Goal: Complete application form

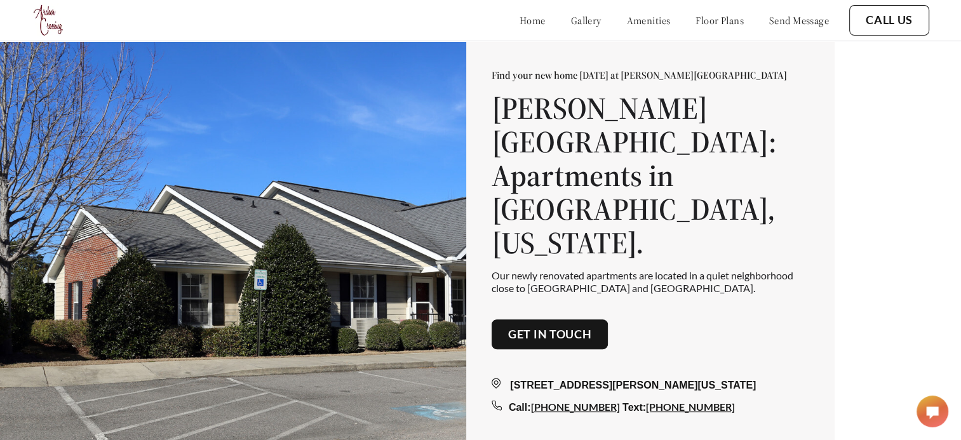
click at [703, 25] on link "floor plans" at bounding box center [719, 20] width 48 height 13
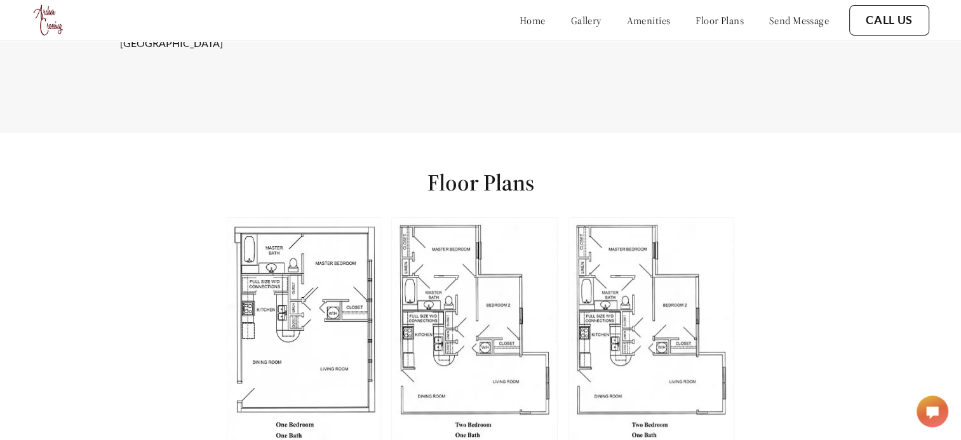
scroll to position [1465, 0]
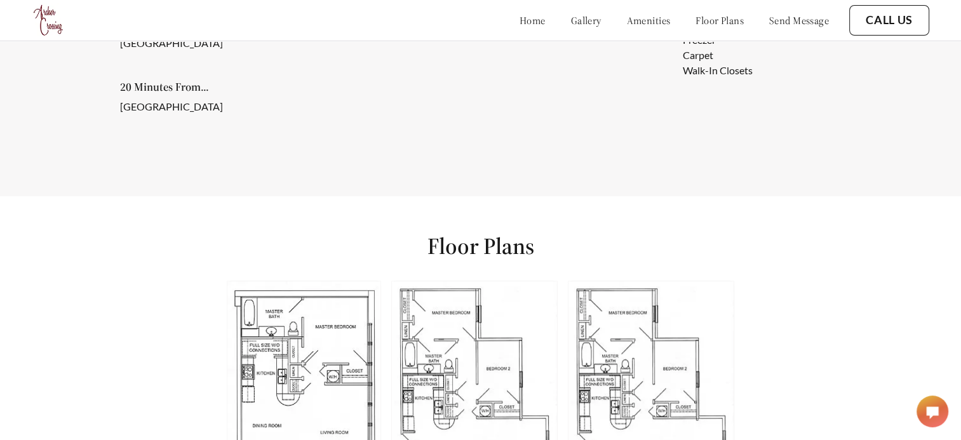
click at [627, 21] on link "amenities" at bounding box center [649, 20] width 44 height 13
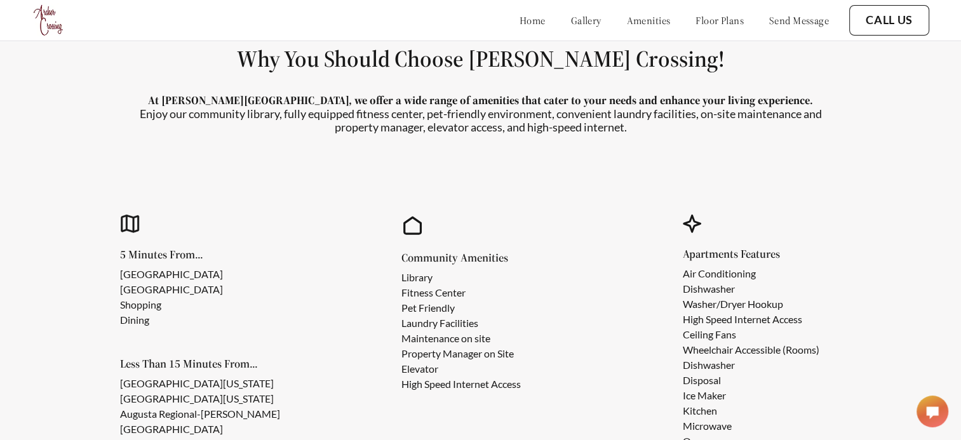
scroll to position [1014, 0]
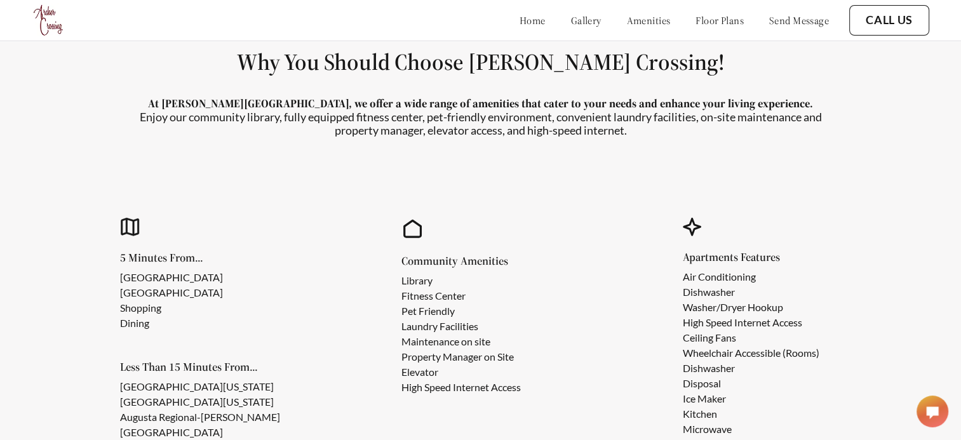
click at [571, 19] on link "gallery" at bounding box center [586, 20] width 30 height 13
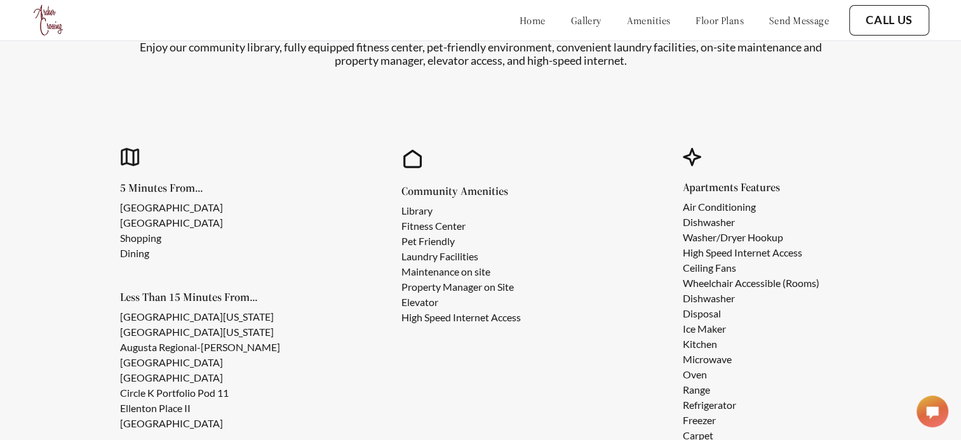
scroll to position [1148, 0]
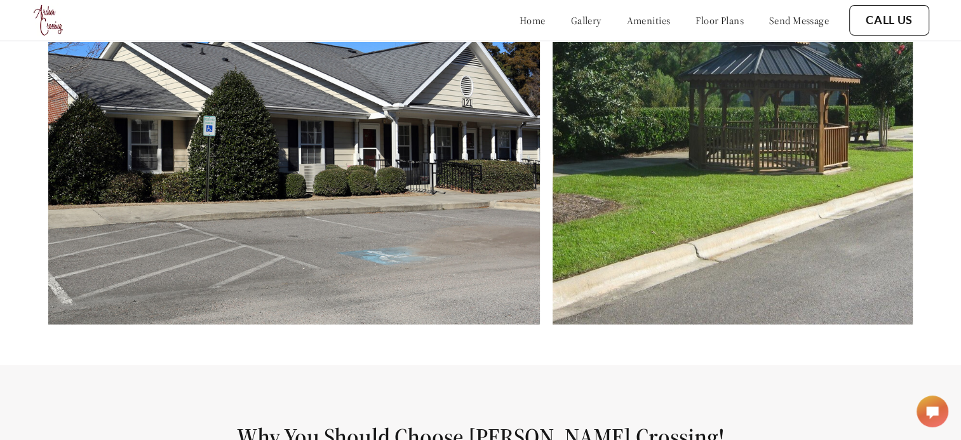
click at [701, 26] on link "floor plans" at bounding box center [719, 20] width 48 height 13
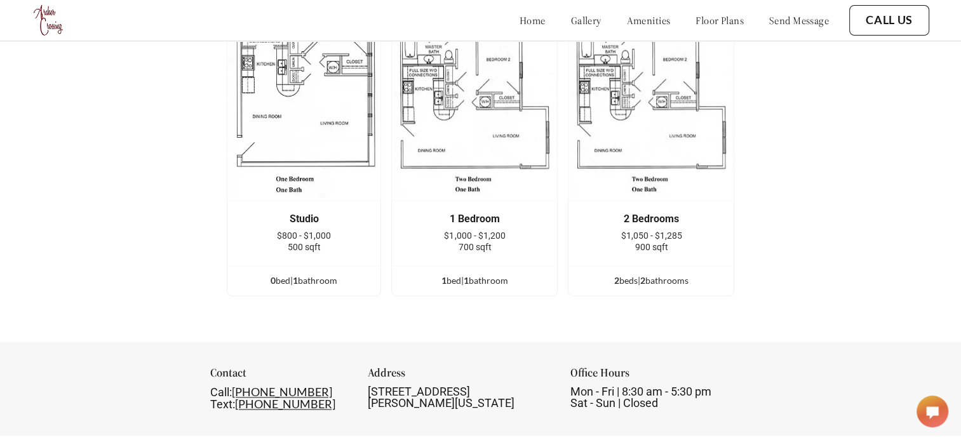
scroll to position [1782, 0]
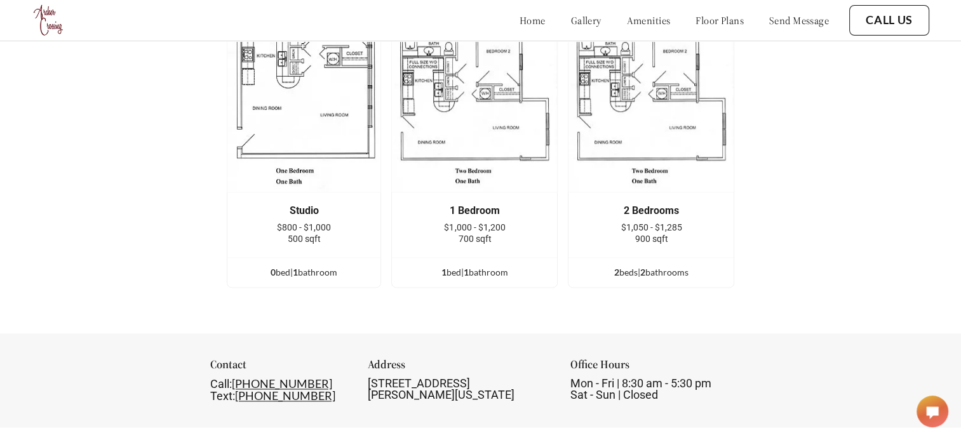
click at [322, 128] on img at bounding box center [304, 77] width 155 height 229
click at [299, 211] on div "Studio $800 - $1,000 500 sqft" at bounding box center [304, 224] width 116 height 39
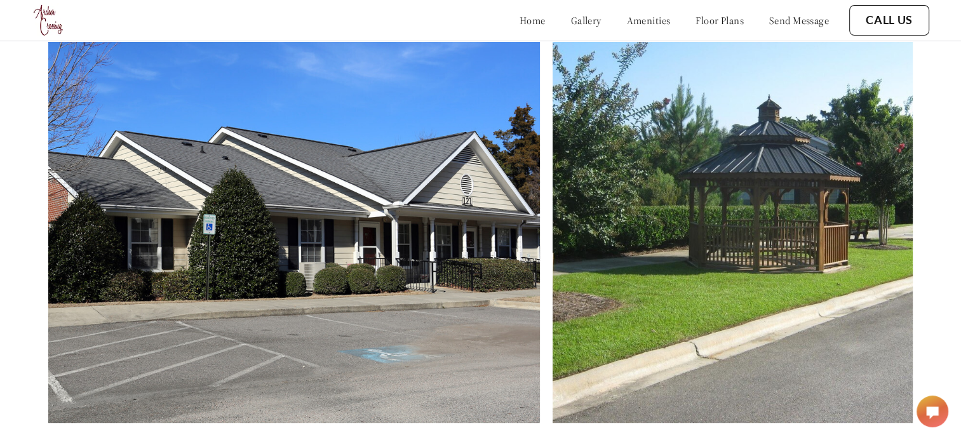
scroll to position [385, 0]
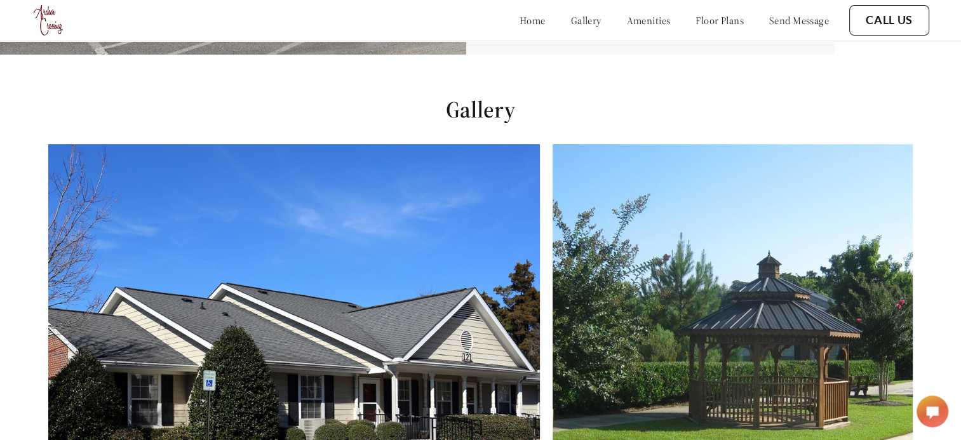
click at [519, 22] on link "home" at bounding box center [532, 20] width 26 height 13
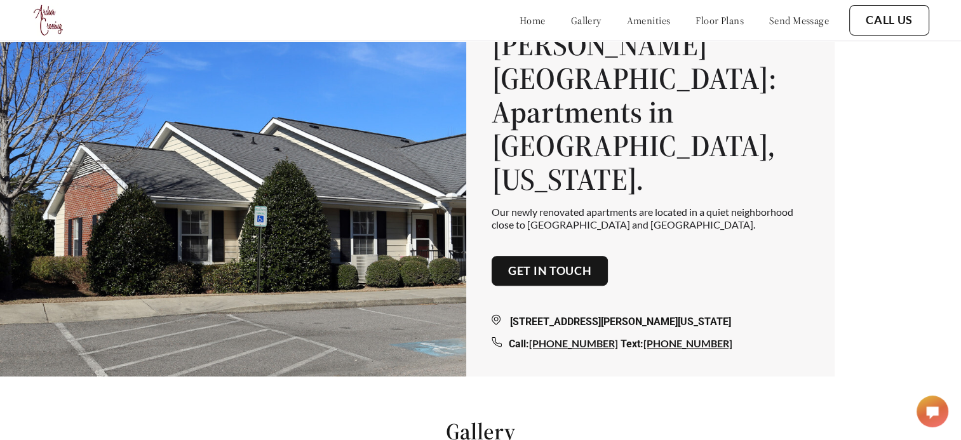
click at [571, 264] on link "Get in touch" at bounding box center [550, 271] width 84 height 14
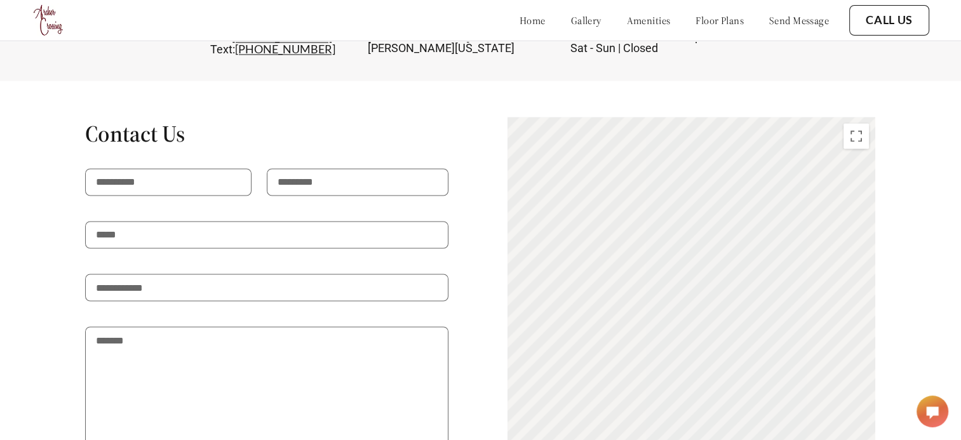
scroll to position [2094, 0]
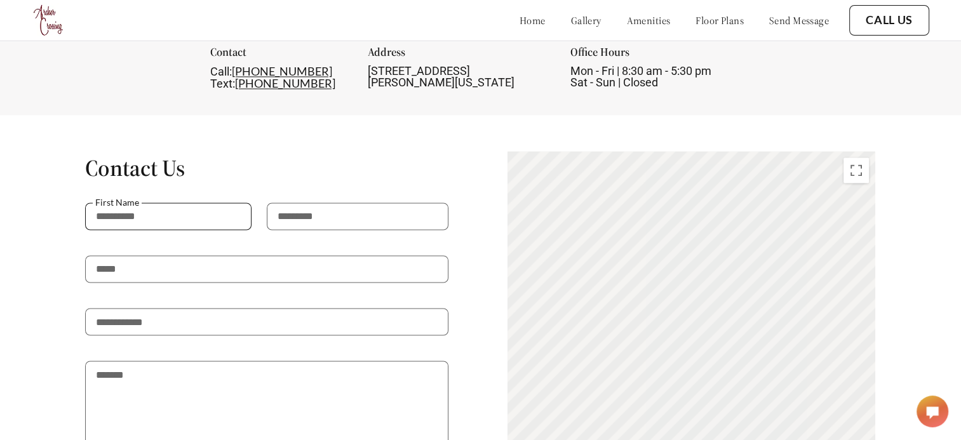
click at [142, 212] on input "text" at bounding box center [168, 216] width 166 height 27
type input "*******"
type input "*****"
type input "**********"
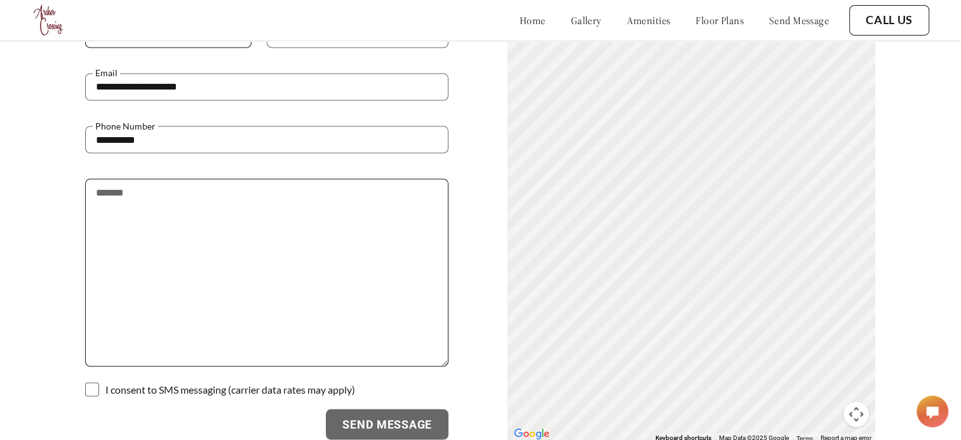
scroll to position [2285, 0]
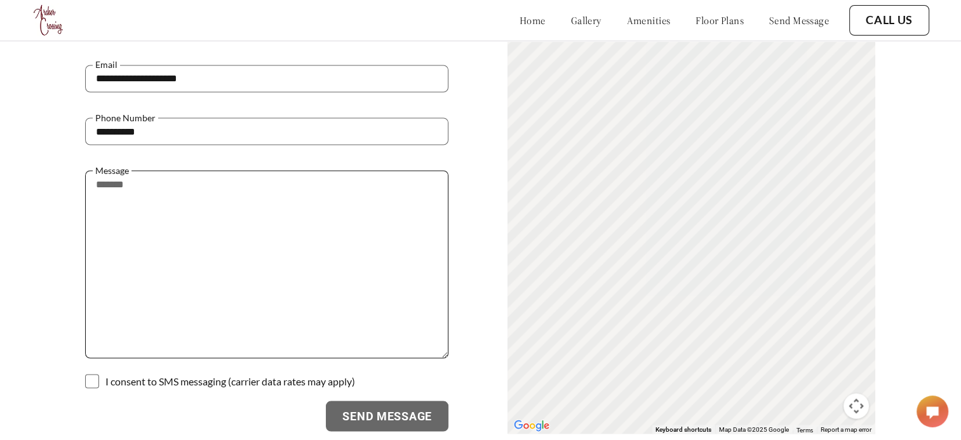
click at [148, 196] on textarea at bounding box center [266, 264] width 363 height 188
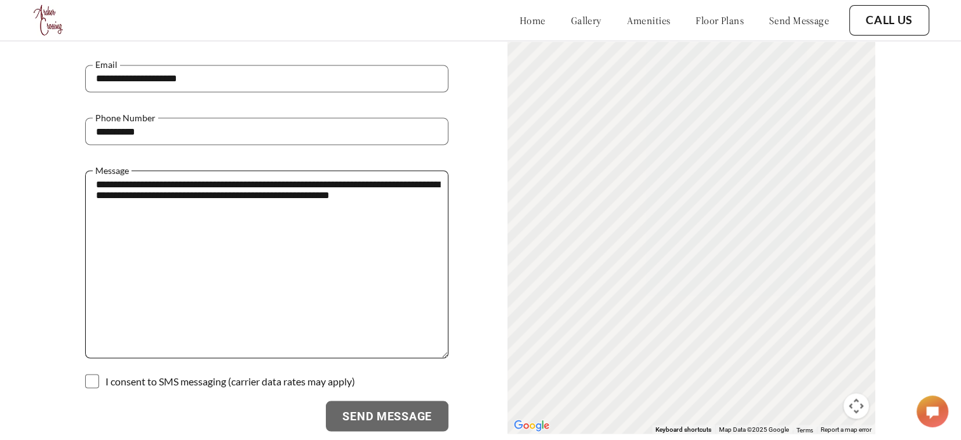
type textarea "**********"
